Goal: Task Accomplishment & Management: Complete application form

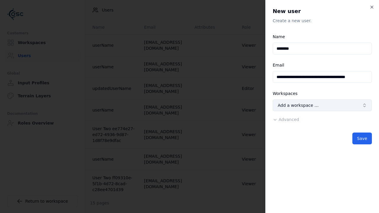
type input "**********"
click at [322, 105] on button "Add a workspace …" at bounding box center [321, 105] width 99 height 12
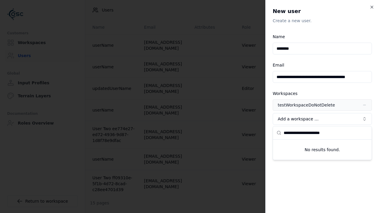
click at [284, 133] on span "Advanced" at bounding box center [288, 133] width 20 height 5
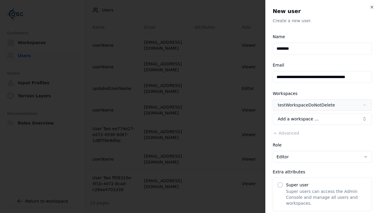
click at [322, 157] on button "Editor" at bounding box center [321, 157] width 99 height 12
